Goal: Task Accomplishment & Management: Use online tool/utility

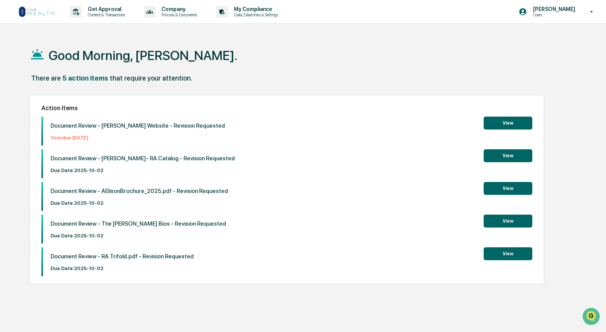
click at [515, 256] on button "View" at bounding box center [507, 253] width 49 height 13
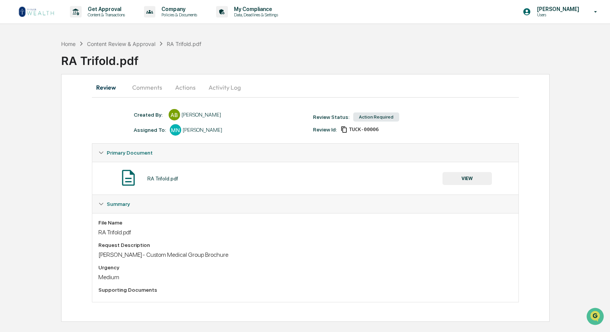
click at [143, 85] on button "Comments" at bounding box center [147, 87] width 42 height 18
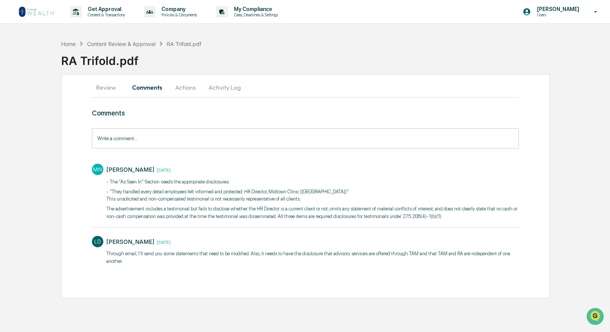
click at [183, 88] on button "Actions" at bounding box center [185, 87] width 34 height 18
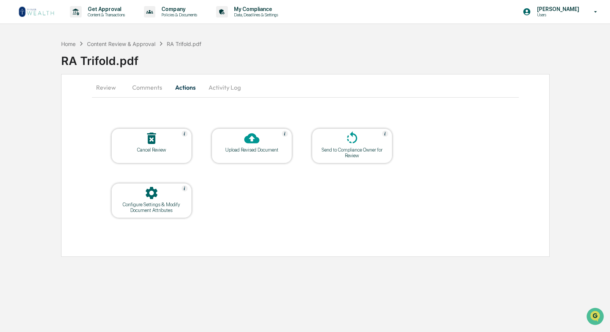
click at [102, 89] on button "Review" at bounding box center [109, 87] width 34 height 18
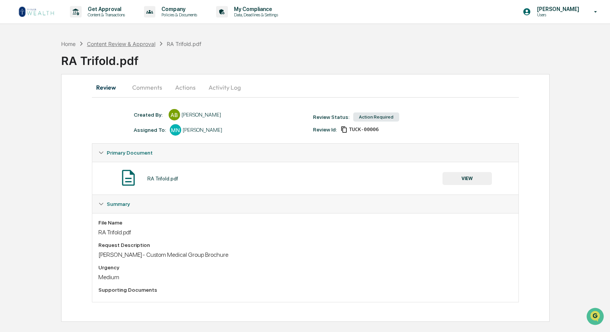
click at [121, 43] on div "Content Review & Approval" at bounding box center [121, 44] width 68 height 6
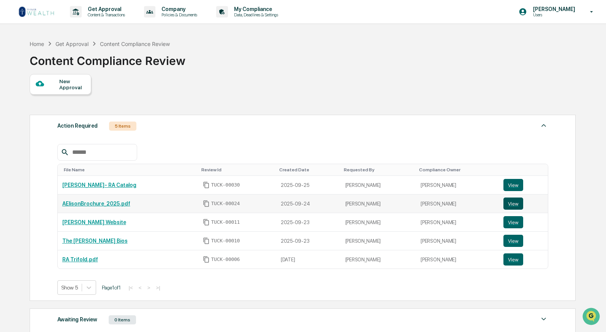
click at [518, 201] on button "View" at bounding box center [513, 203] width 20 height 12
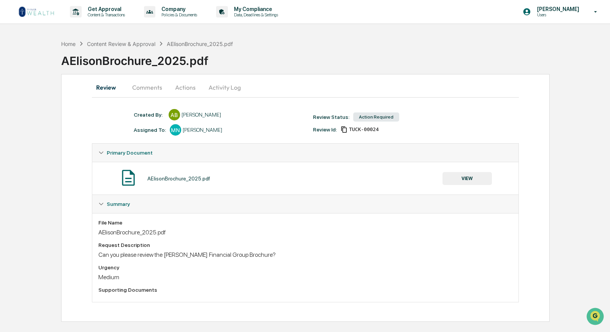
click at [135, 87] on button "Comments" at bounding box center [147, 87] width 42 height 18
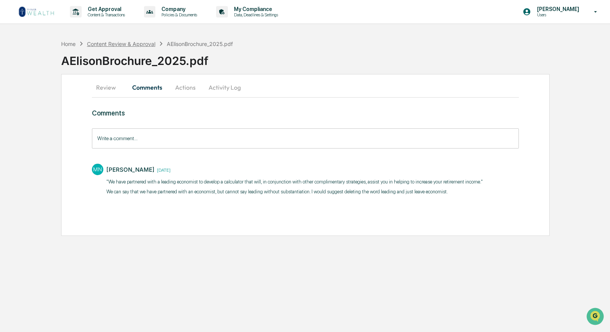
click at [97, 43] on div "Content Review & Approval" at bounding box center [121, 44] width 68 height 6
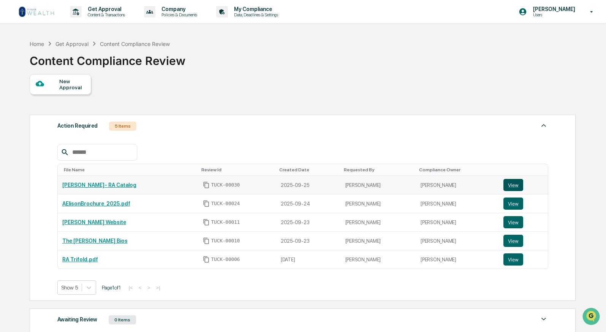
click at [503, 182] on button "View" at bounding box center [513, 185] width 20 height 12
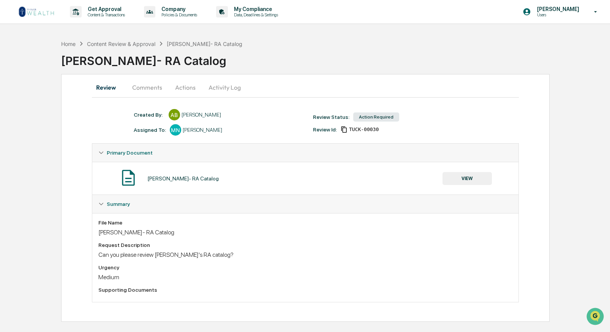
click at [551, 130] on div "Home Content Review & Approval [PERSON_NAME]- RA Catalog [PERSON_NAME]- RA Cata…" at bounding box center [305, 179] width 610 height 286
click at [483, 177] on button "VIEW" at bounding box center [466, 178] width 49 height 13
click at [119, 44] on div "Content Review & Approval" at bounding box center [121, 44] width 68 height 6
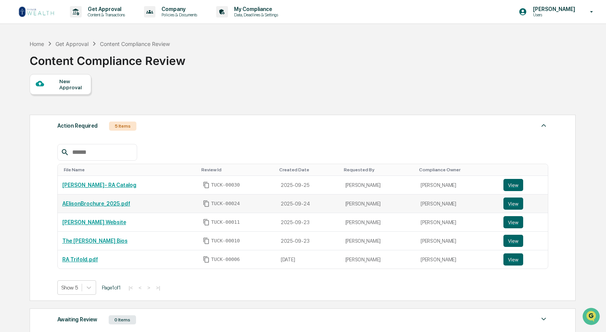
click at [115, 204] on link "AElisonBrochure_2025.pdf" at bounding box center [96, 204] width 68 height 6
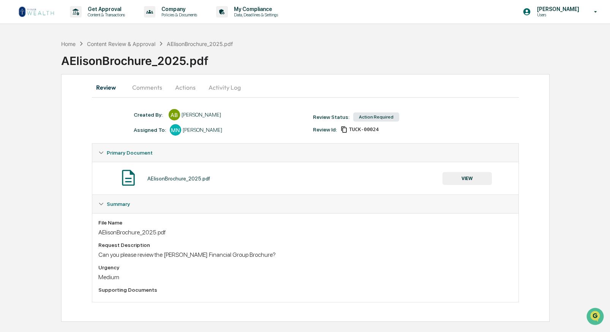
click at [148, 88] on button "Comments" at bounding box center [147, 87] width 42 height 18
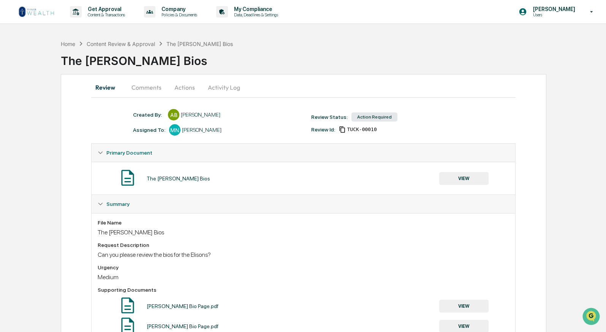
click at [148, 89] on button "Comments" at bounding box center [146, 87] width 42 height 18
